Goal: Task Accomplishment & Management: Complete application form

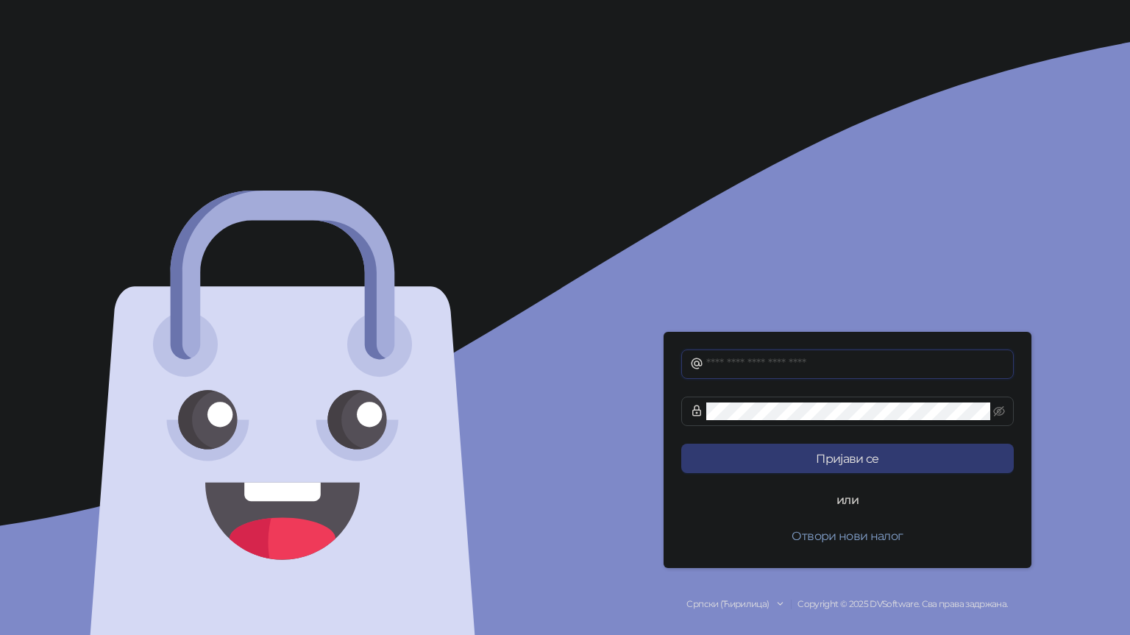
click at [871, 366] on input "text" at bounding box center [855, 364] width 299 height 18
click at [681, 444] on button "Пријави се" at bounding box center [847, 458] width 333 height 29
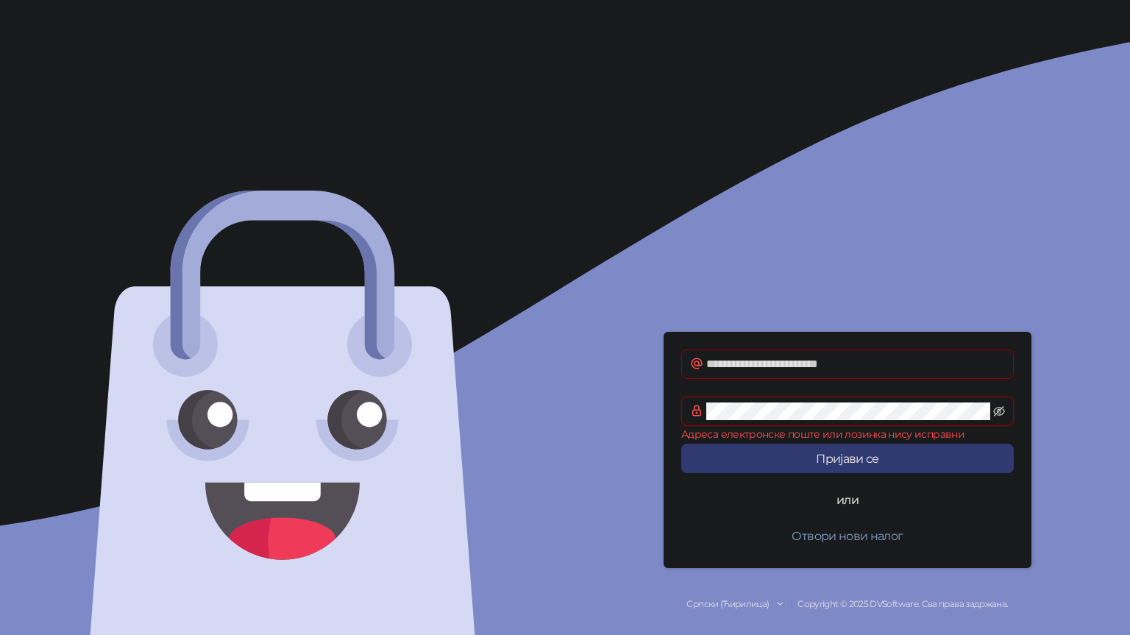
click at [1001, 413] on icon "eye-invisible" at bounding box center [999, 411] width 12 height 12
click at [744, 597] on div "Српски (Ћирилица)" at bounding box center [727, 604] width 82 height 14
click at [550, 556] on div at bounding box center [282, 317] width 565 height 635
drag, startPoint x: 0, startPoint y: 13, endPoint x: 327, endPoint y: 83, distance: 334.7
click at [327, 83] on div at bounding box center [282, 317] width 565 height 635
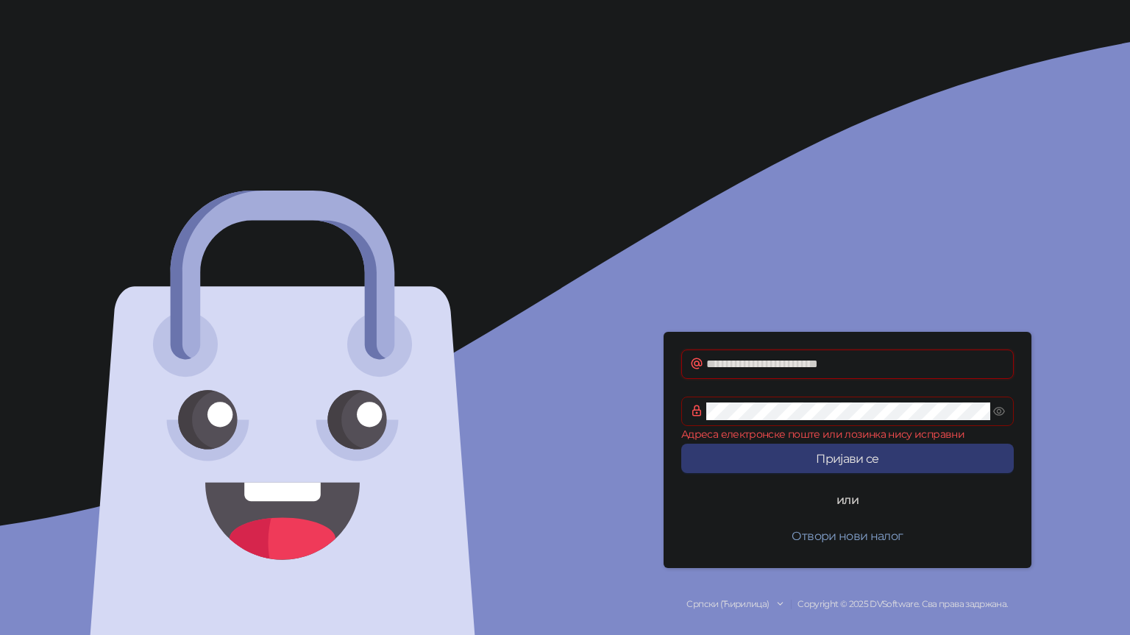
click at [715, 363] on input "**********" at bounding box center [855, 364] width 299 height 18
type input "**********"
click at [681, 444] on button "Пријави се" at bounding box center [847, 458] width 333 height 29
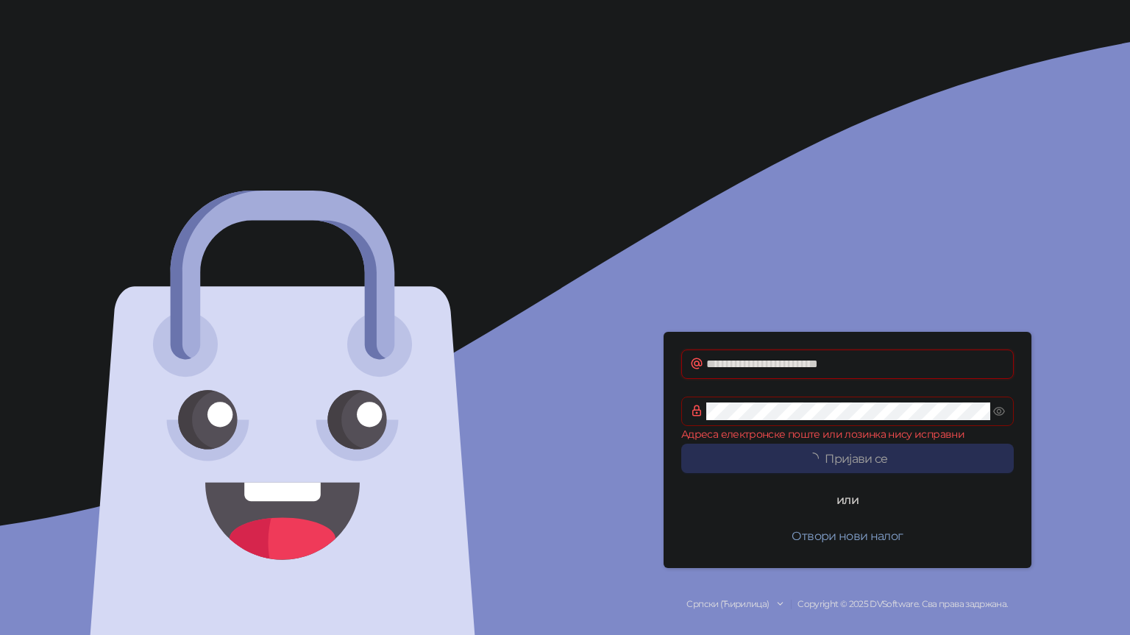
click at [681, 444] on button "Пријави се" at bounding box center [847, 458] width 333 height 29
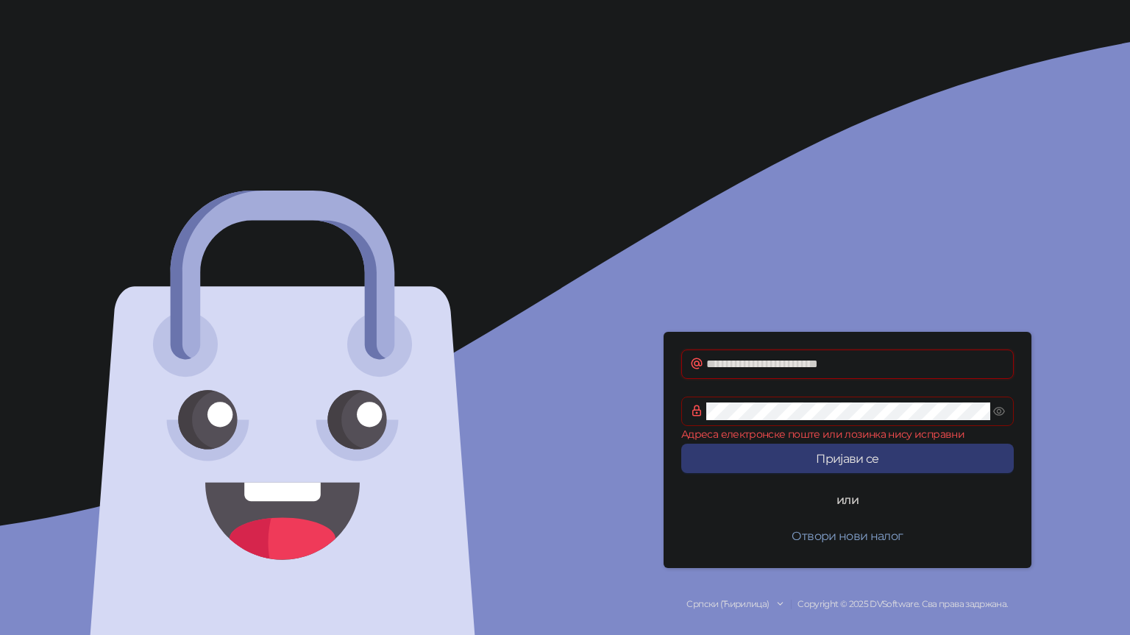
click at [681, 444] on button "Пријави се" at bounding box center [847, 458] width 333 height 29
click at [998, 416] on icon "eye" at bounding box center [999, 411] width 12 height 12
click at [998, 416] on icon "eye-invisible" at bounding box center [999, 411] width 12 height 12
click at [681, 444] on button "Пријави се" at bounding box center [847, 458] width 333 height 29
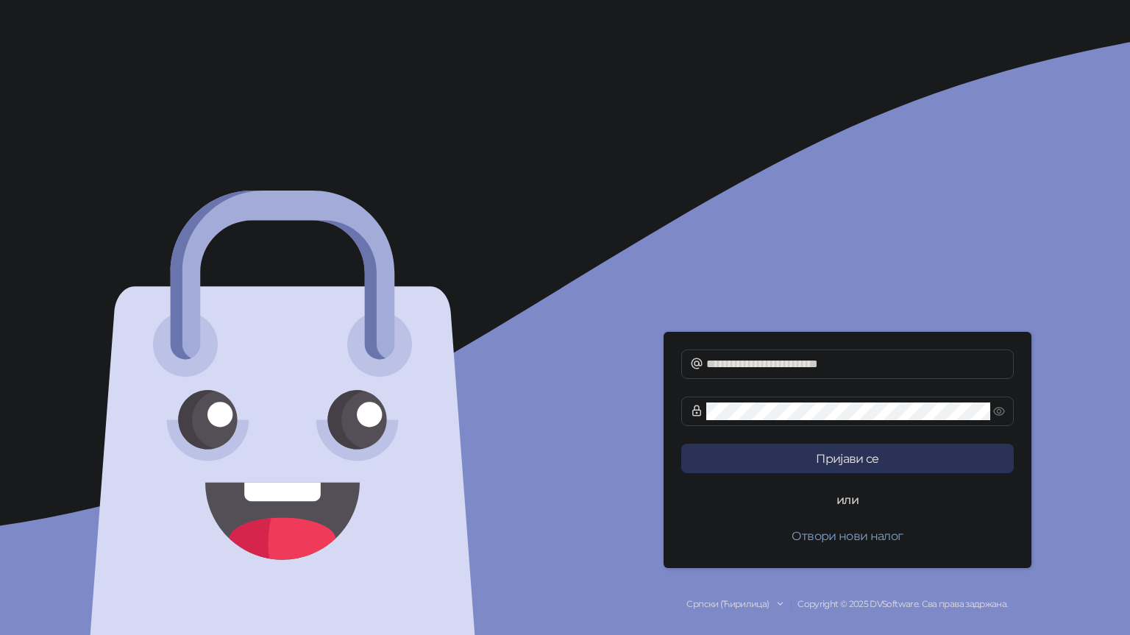
click at [809, 454] on button "Пријави се" at bounding box center [847, 458] width 333 height 29
click at [788, 446] on button "Пријави се" at bounding box center [847, 458] width 333 height 29
click at [681, 444] on button "Пријави се" at bounding box center [847, 458] width 333 height 29
